Goal: Task Accomplishment & Management: Use online tool/utility

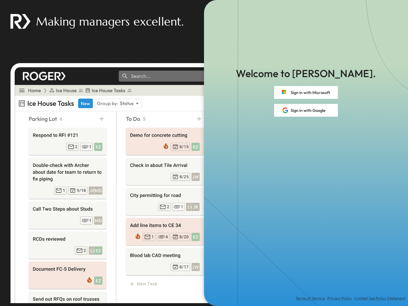
click at [204, 153] on div "Terms of Service Privacy Policy Limited Use Policy Statement" at bounding box center [306, 212] width 204 height 190
click at [306, 93] on button "Sign in with Microsoft" at bounding box center [306, 92] width 64 height 13
click at [306, 110] on button "Sign in with Google" at bounding box center [306, 110] width 64 height 13
